Goal: Task Accomplishment & Management: Use online tool/utility

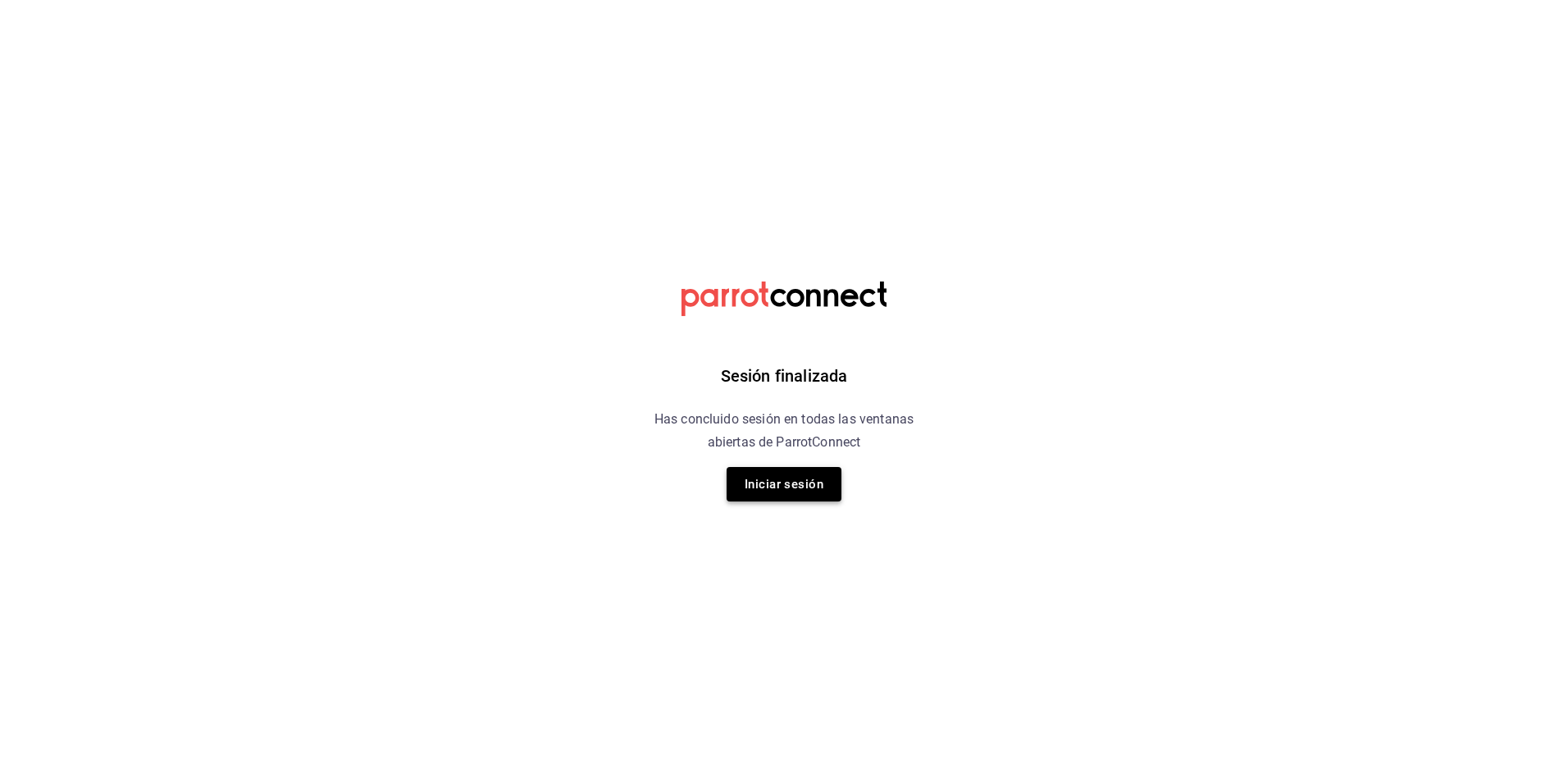
click at [817, 477] on button "Iniciar sesión" at bounding box center [784, 484] width 115 height 34
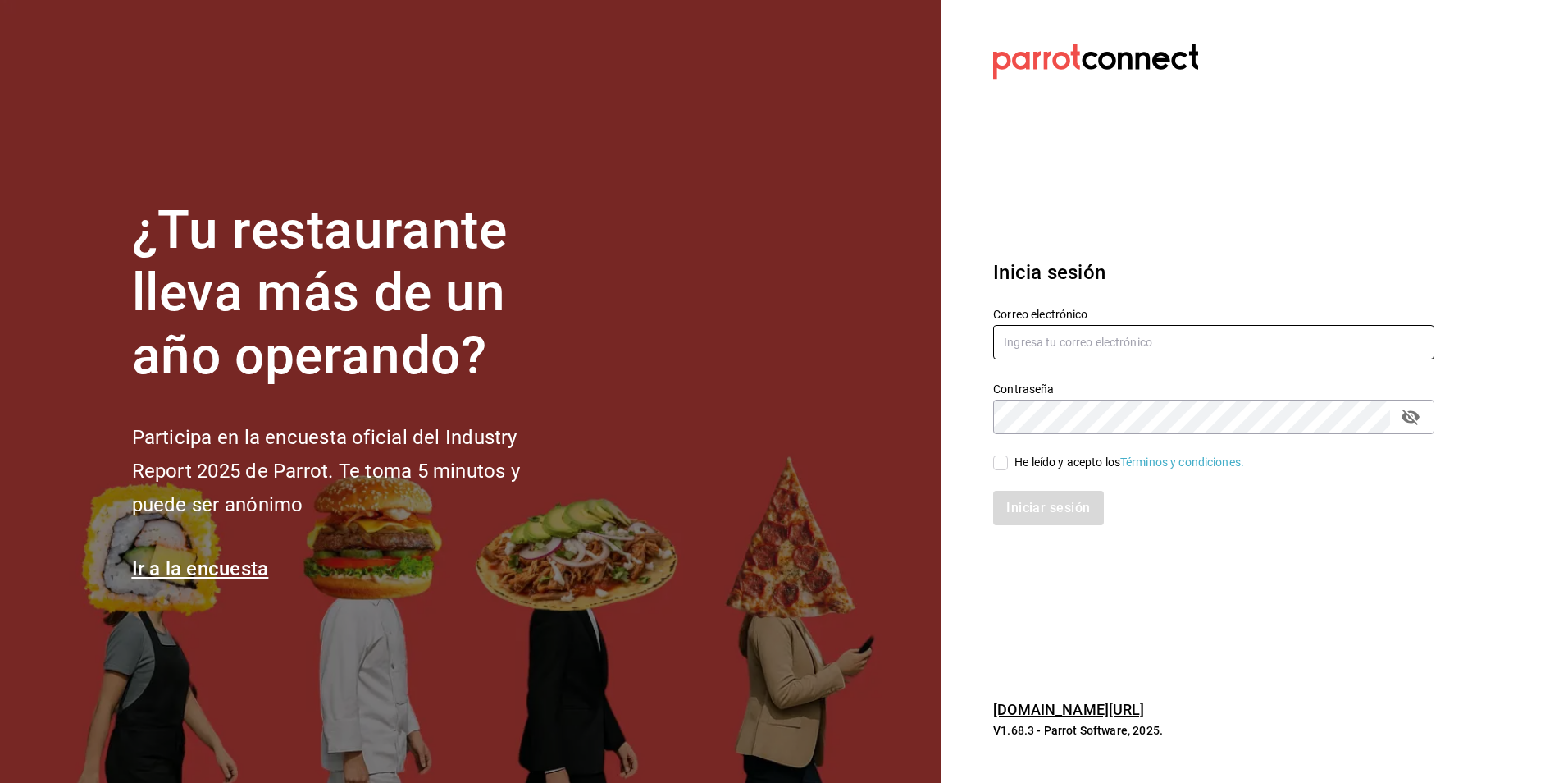
type input "[EMAIL_ADDRESS][DOMAIN_NAME]"
click at [1001, 469] on input "He leído y acepto los Términos y condiciones." at bounding box center [1000, 463] width 14 height 14
checkbox input "true"
click at [1043, 511] on button "Iniciar sesión" at bounding box center [1049, 508] width 112 height 34
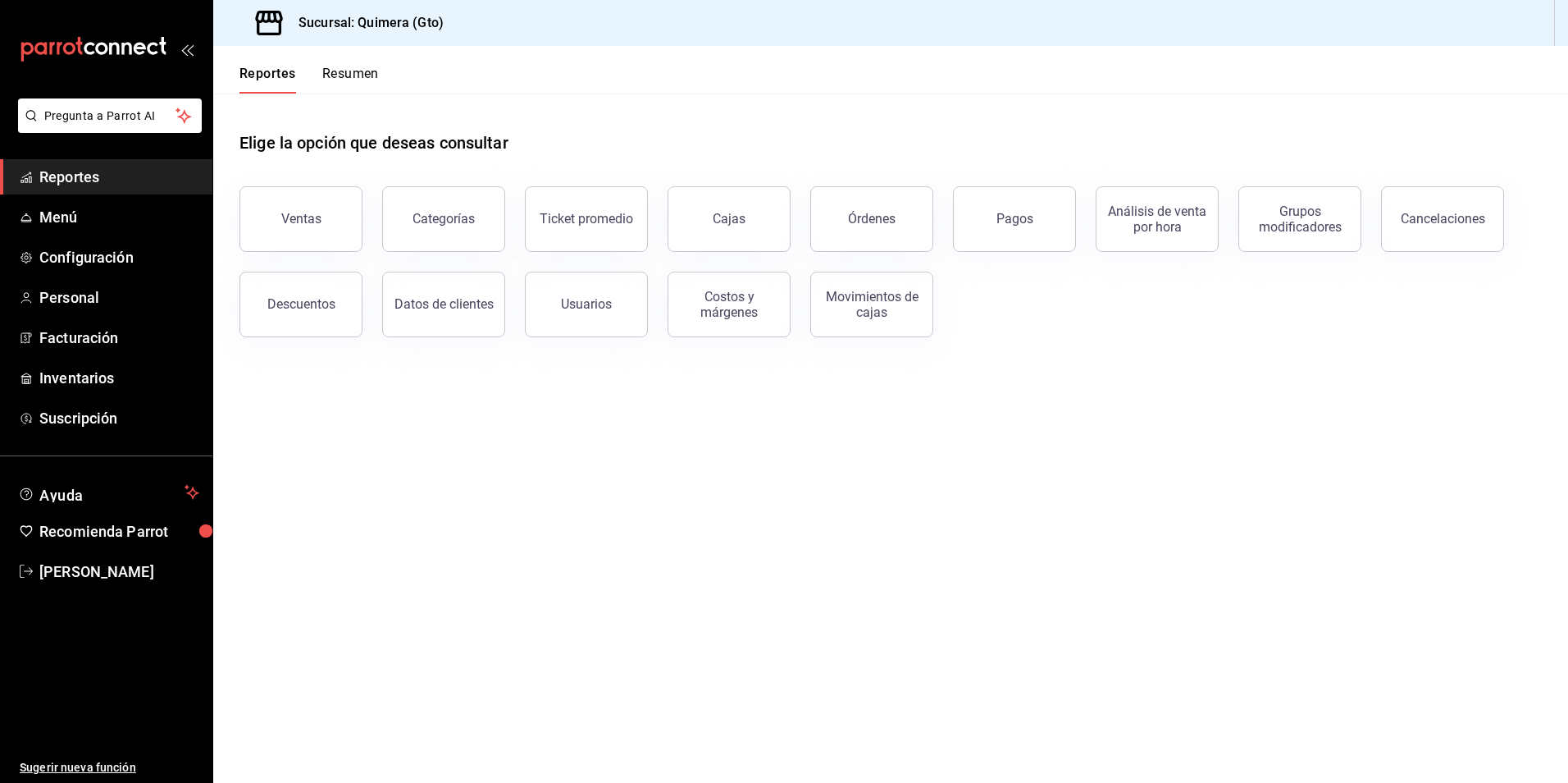
click at [962, 484] on main "Elige la opción que deseas consultar Ventas Categorías Ticket promedio Cajas Ór…" at bounding box center [891, 438] width 1355 height 689
click at [1002, 223] on div "Pagos" at bounding box center [1015, 218] width 37 height 15
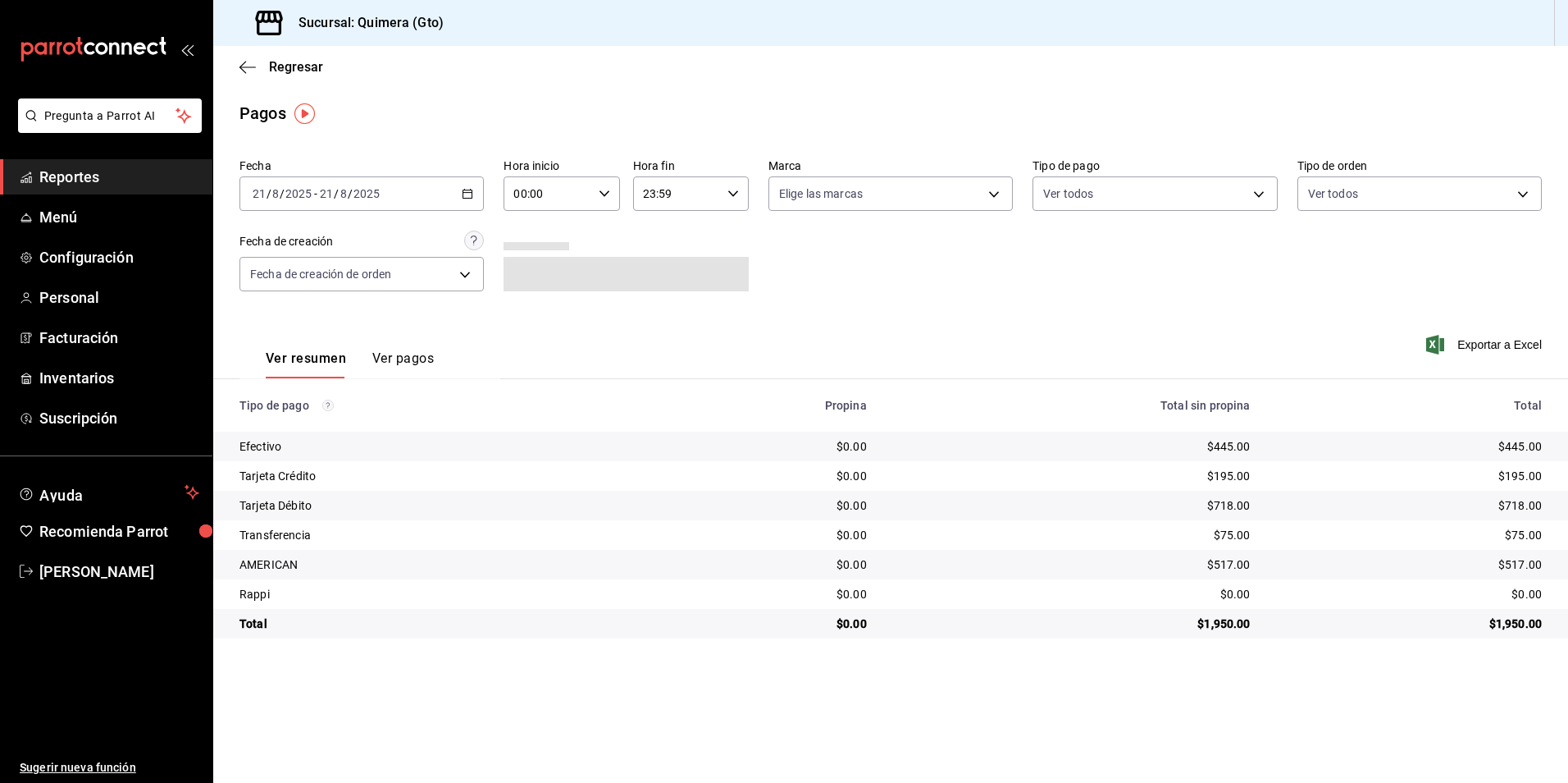
click at [477, 200] on div "2025-08-21 21 / 8 / 2025 - 2025-08-21 21 / 8 / 2025" at bounding box center [362, 194] width 245 height 34
click at [329, 427] on span "Rango de fechas" at bounding box center [317, 428] width 127 height 17
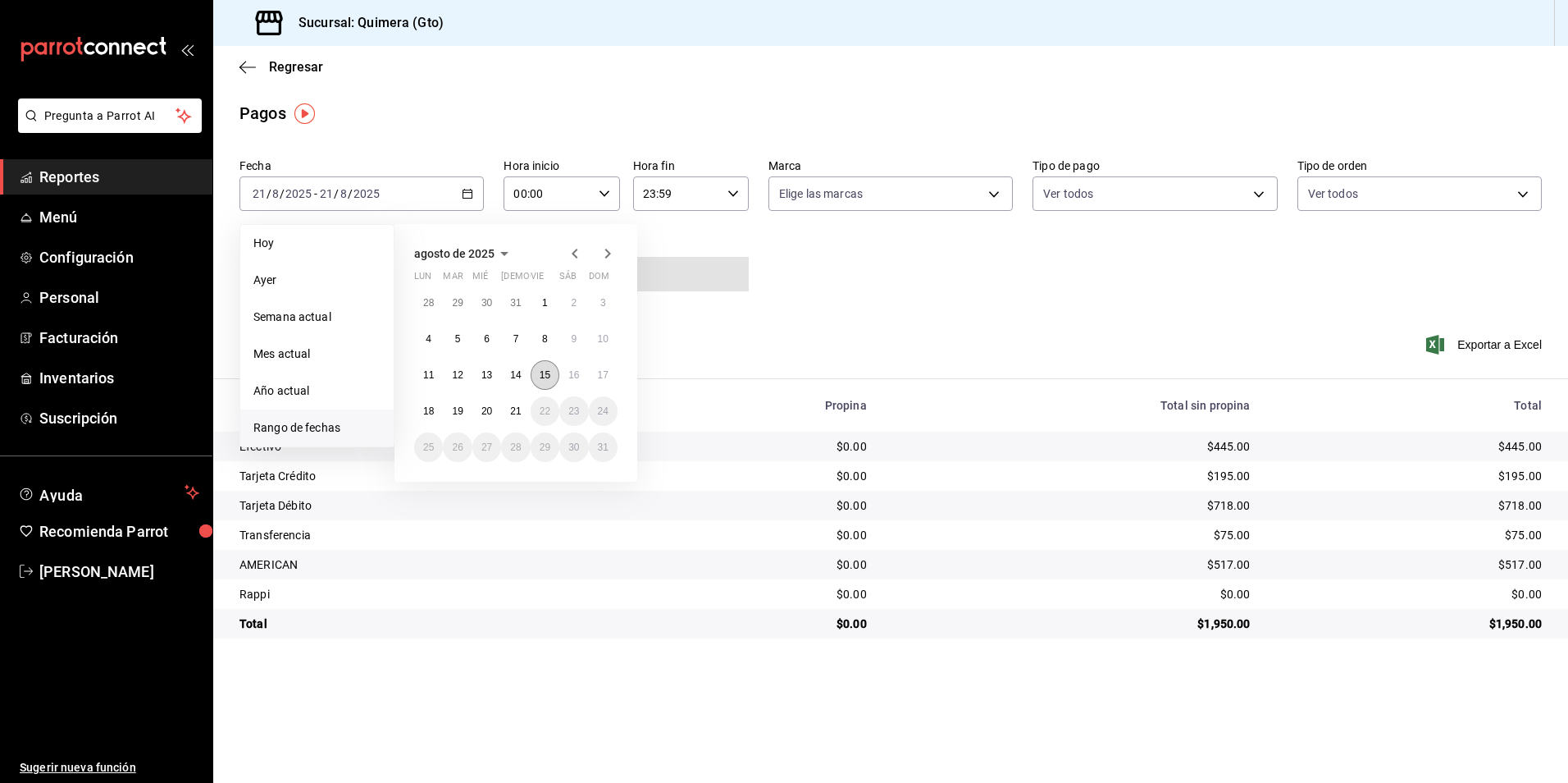
click at [542, 376] on abbr "15" at bounding box center [545, 374] width 11 height 12
click at [494, 418] on button "20" at bounding box center [487, 410] width 29 height 30
click at [542, 370] on abbr "15" at bounding box center [545, 374] width 11 height 12
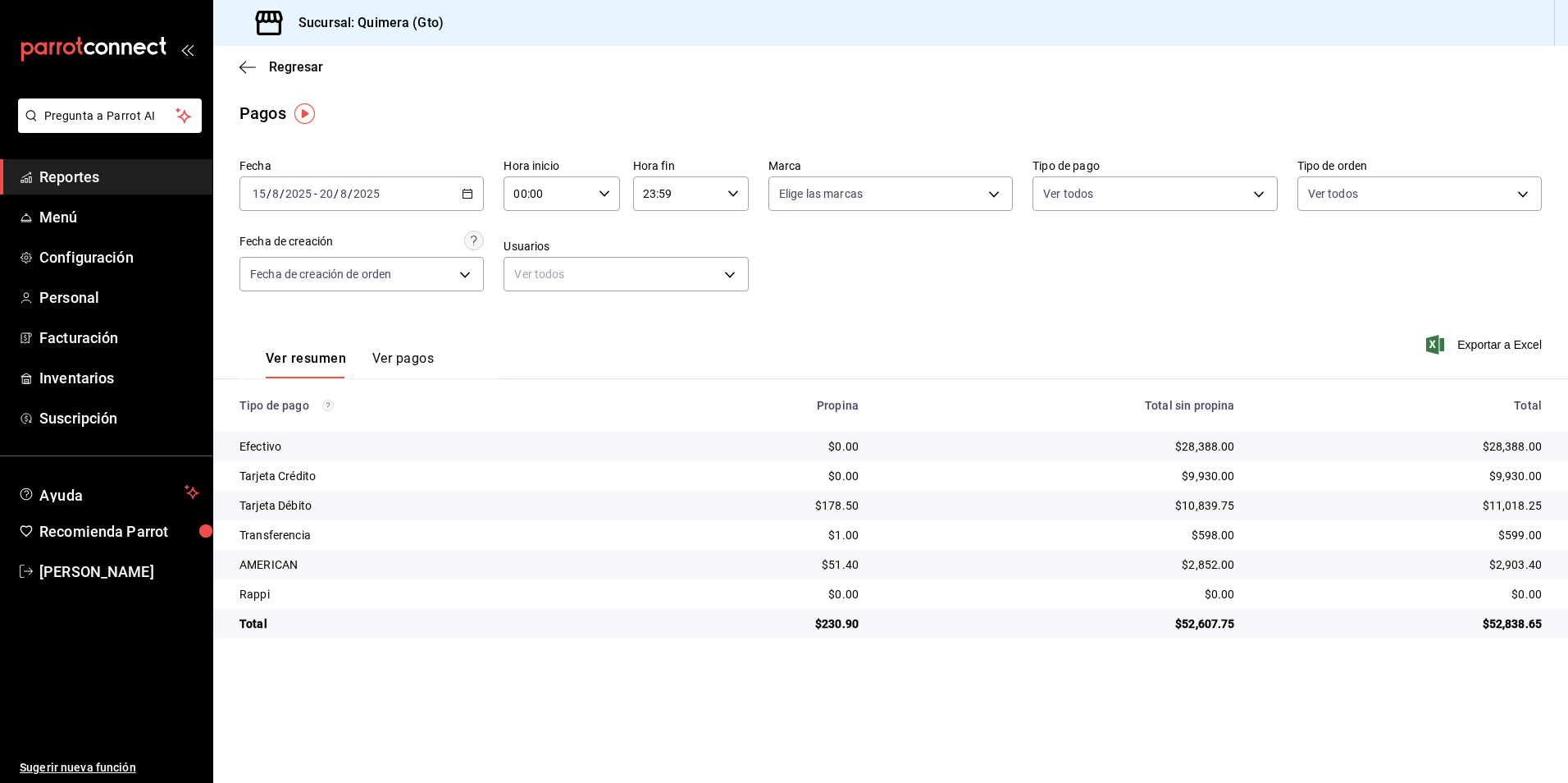
click at [1519, 355] on div "Exportar a Excel" at bounding box center [1411, 345] width 261 height 68
click at [106, 181] on span "Reportes" at bounding box center [120, 176] width 160 height 22
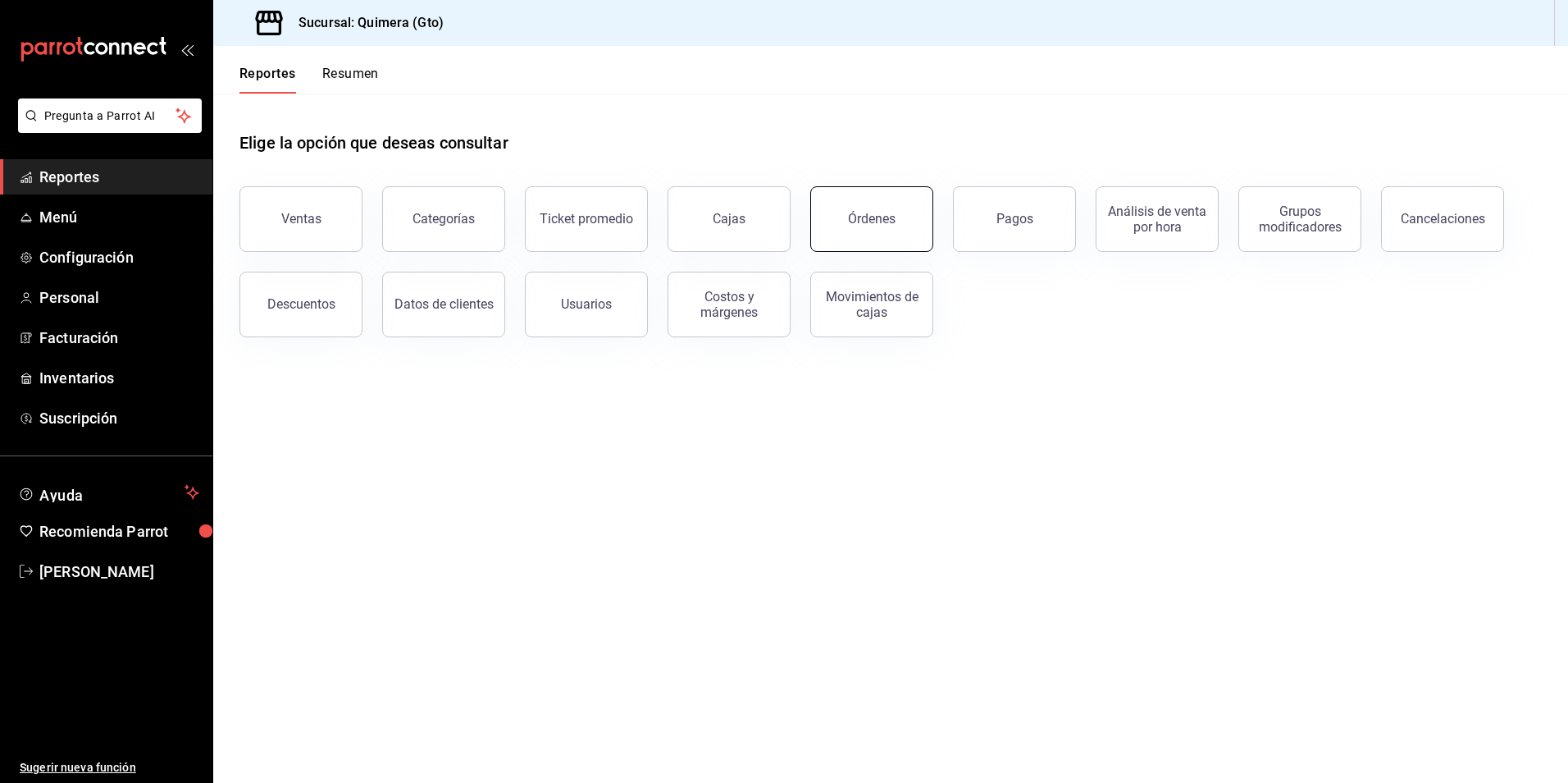
click at [882, 214] on div "Órdenes" at bounding box center [872, 218] width 48 height 15
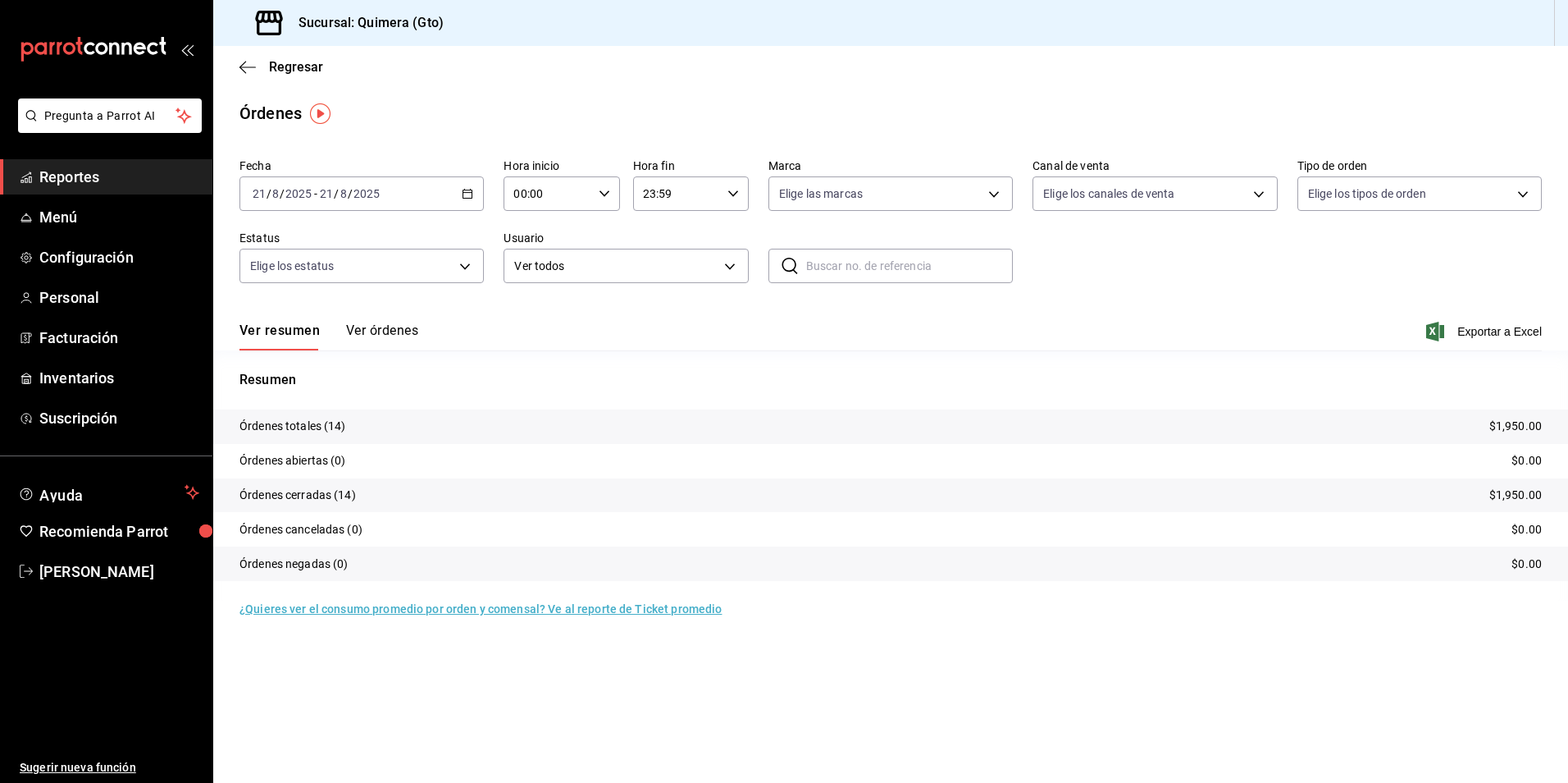
click at [467, 195] on icon "button" at bounding box center [467, 194] width 12 height 12
click at [337, 428] on span "Rango de fechas" at bounding box center [317, 428] width 127 height 17
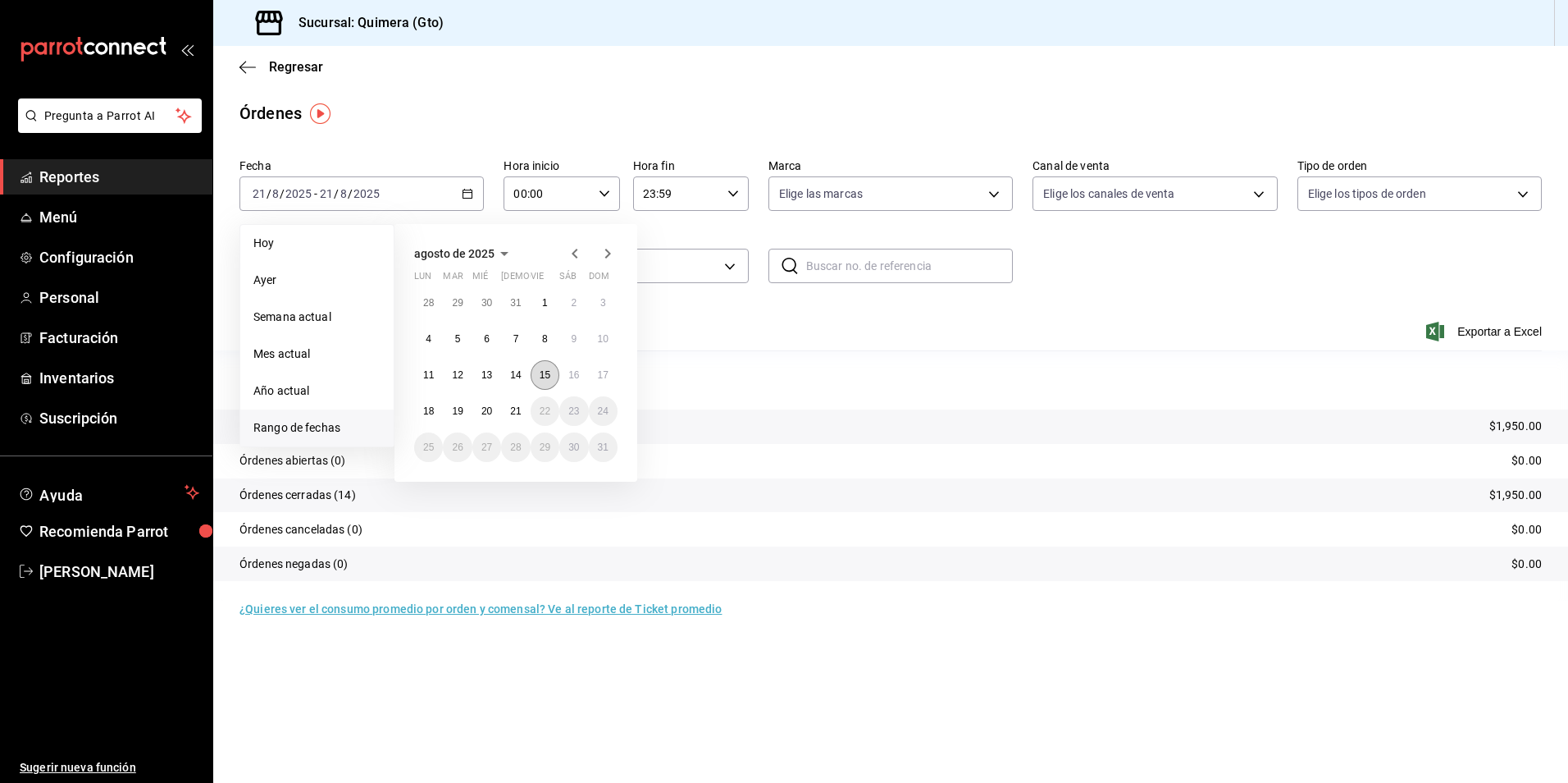
click at [548, 375] on abbr "15" at bounding box center [545, 374] width 11 height 12
click at [489, 411] on abbr "20" at bounding box center [487, 410] width 11 height 12
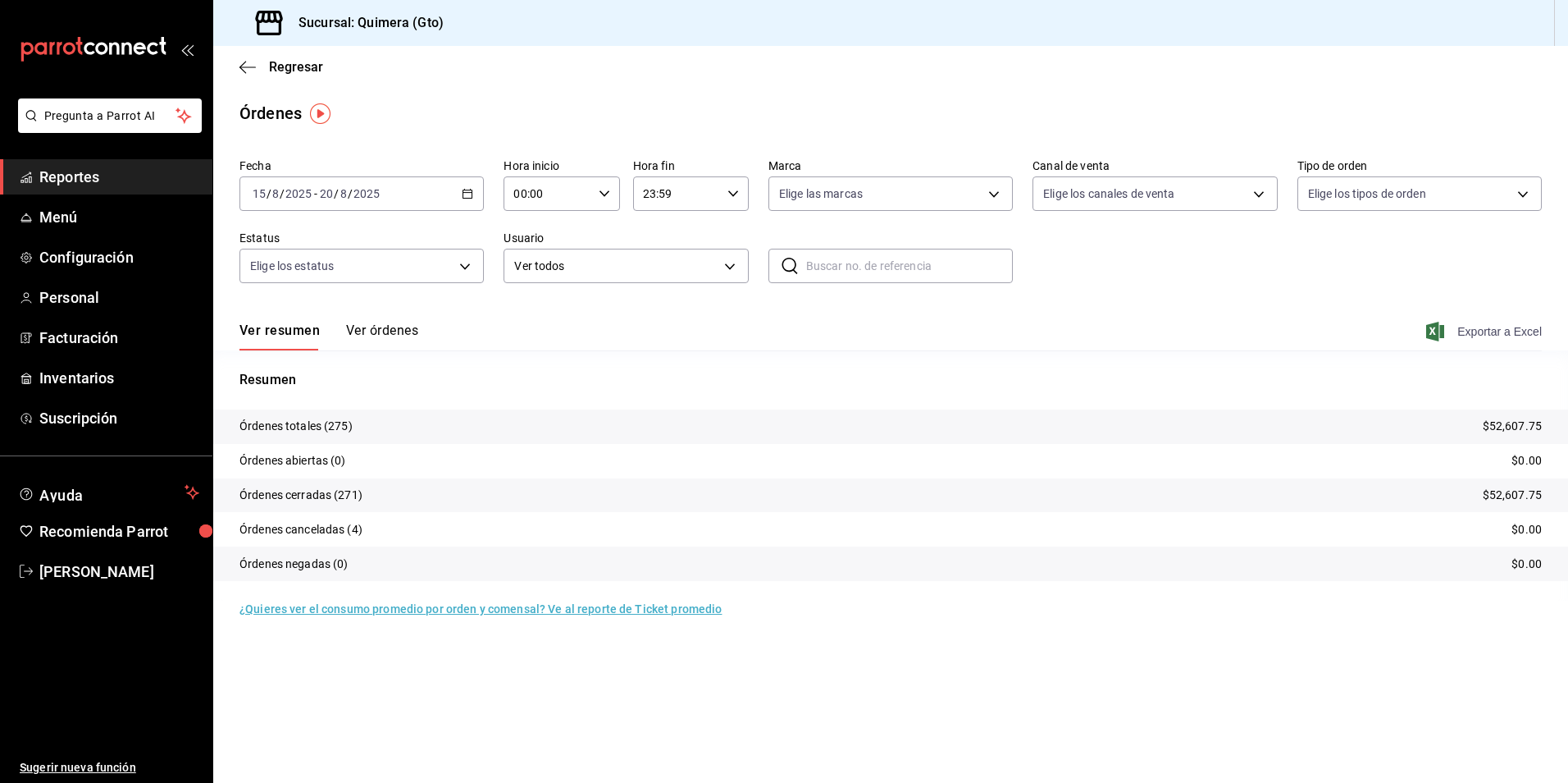
click at [1499, 335] on span "Exportar a Excel" at bounding box center [1485, 331] width 112 height 20
click at [1149, 670] on main "Regresar Órdenes Fecha 2025-08-15 15 / 8 / 2025 - 2025-08-20 20 / 8 / 2025 Hora…" at bounding box center [891, 414] width 1355 height 737
